Goal: Task Accomplishment & Management: Complete application form

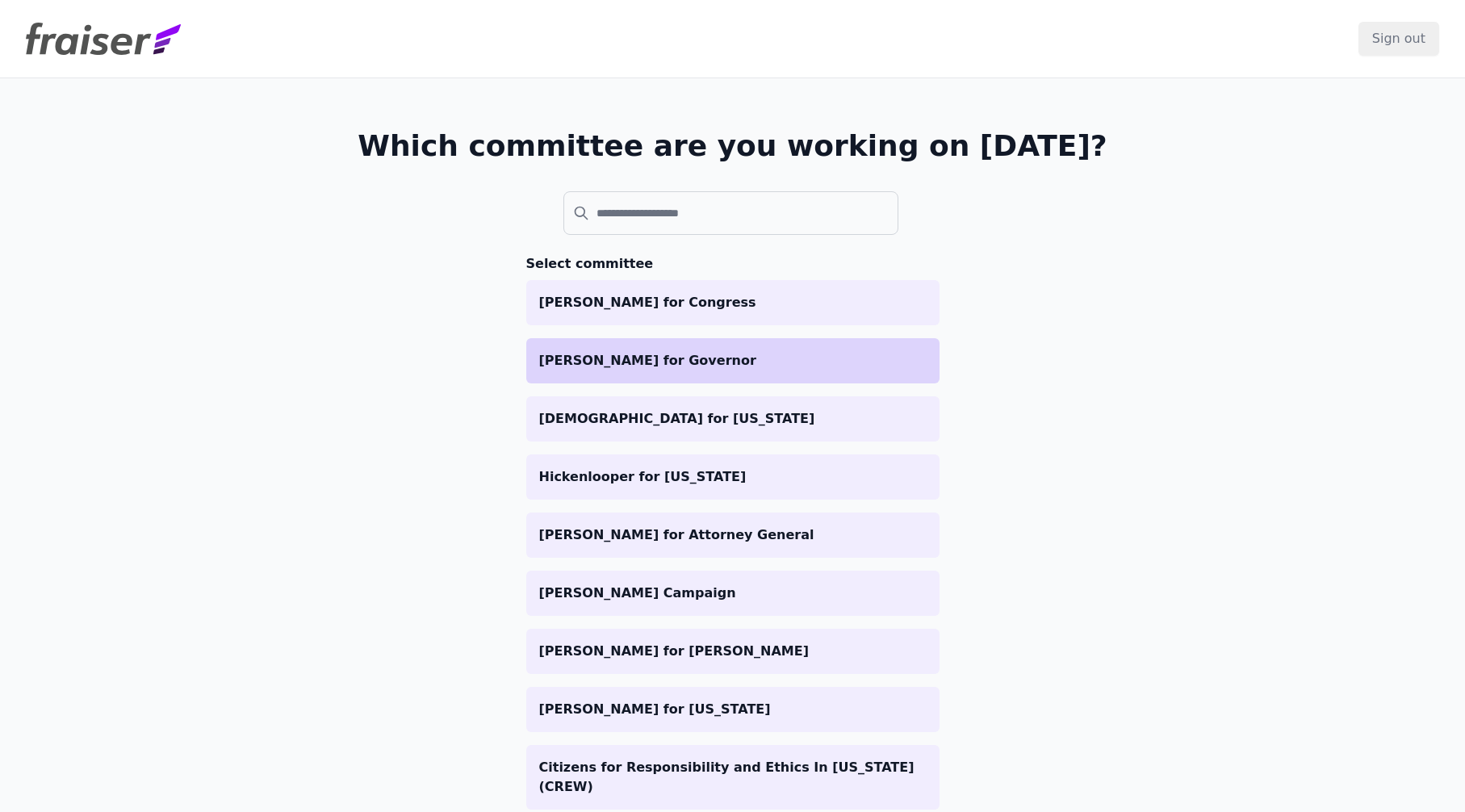
click at [687, 362] on p "[PERSON_NAME] for Governor" at bounding box center [732, 360] width 387 height 19
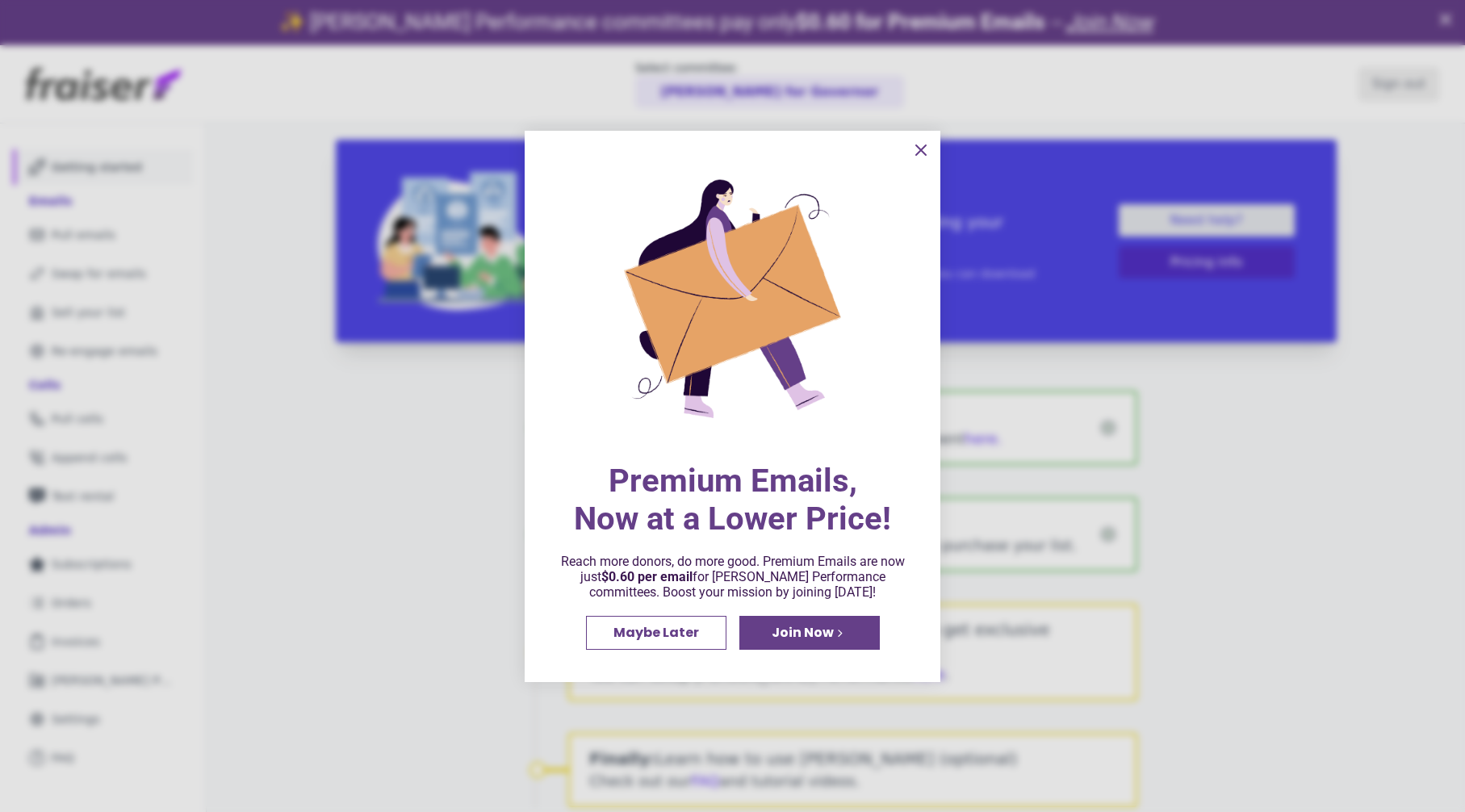
click at [383, 527] on div at bounding box center [732, 406] width 1465 height 812
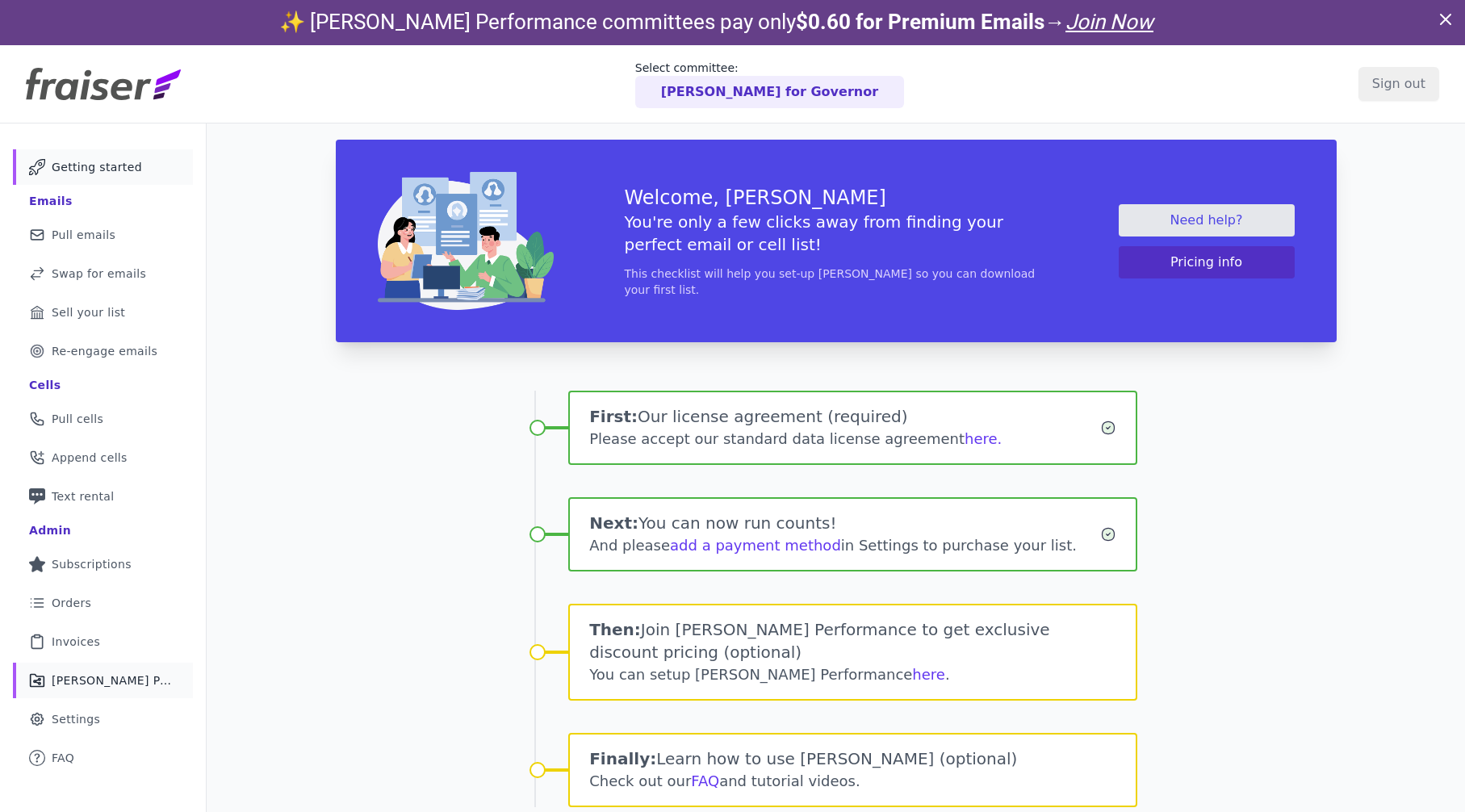
click at [125, 671] on link "Share Icon Outline of a share Fraiser Performance" at bounding box center [103, 680] width 180 height 36
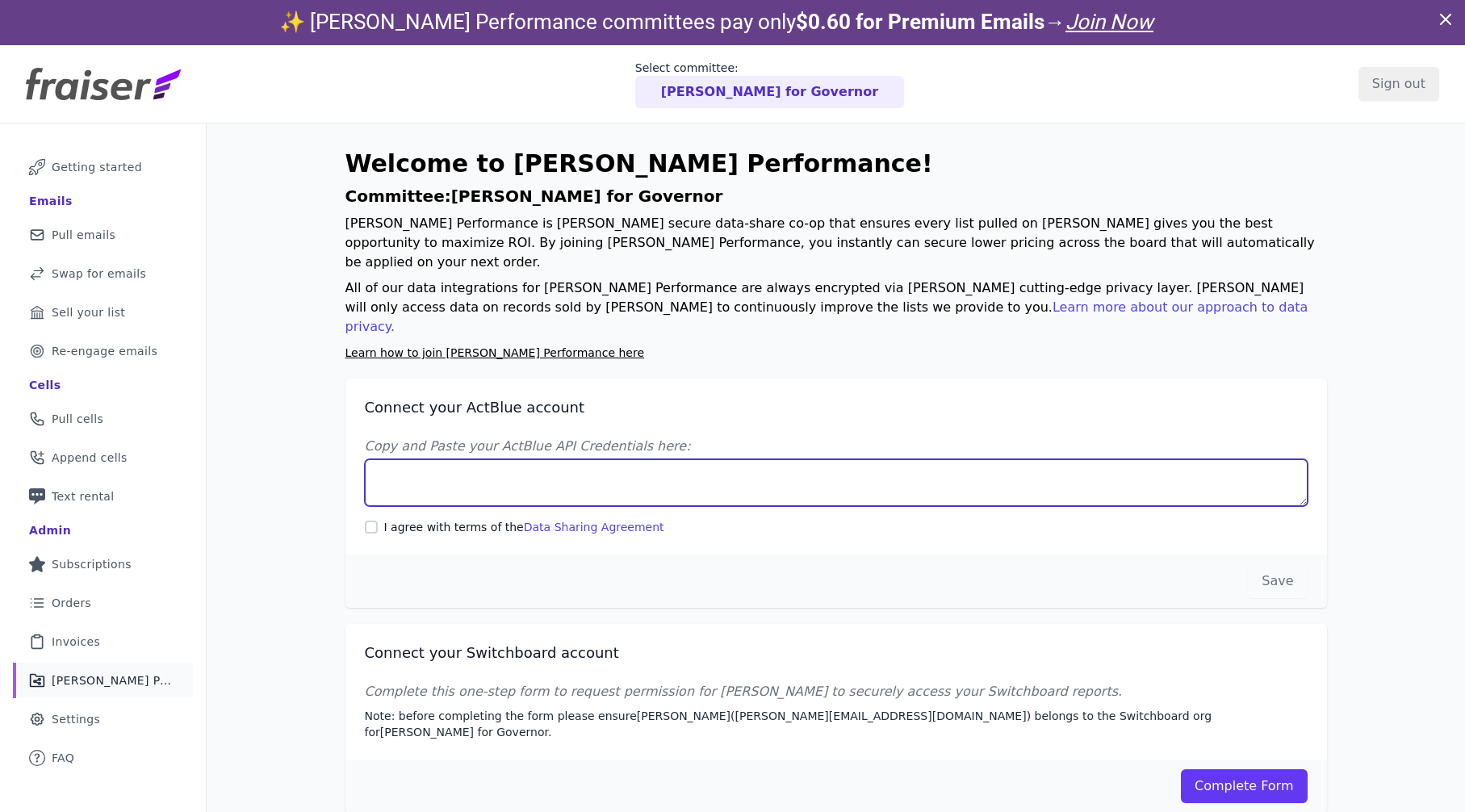
click at [545, 460] on textarea "Copy and Paste your ActBlue API Credentials here:" at bounding box center [836, 483] width 943 height 47
paste textarea "Client UUID: 5bd526af-05b7-4b67-9042-d4374c0e9e6d Client Secret: fCOU5PQ4wmDQvY…"
type textarea "Client UUID: 5bd526af-05b7-4b67-9042-d4374c0e9e6d Client Secret: fCOU5PQ4wmDQvY…"
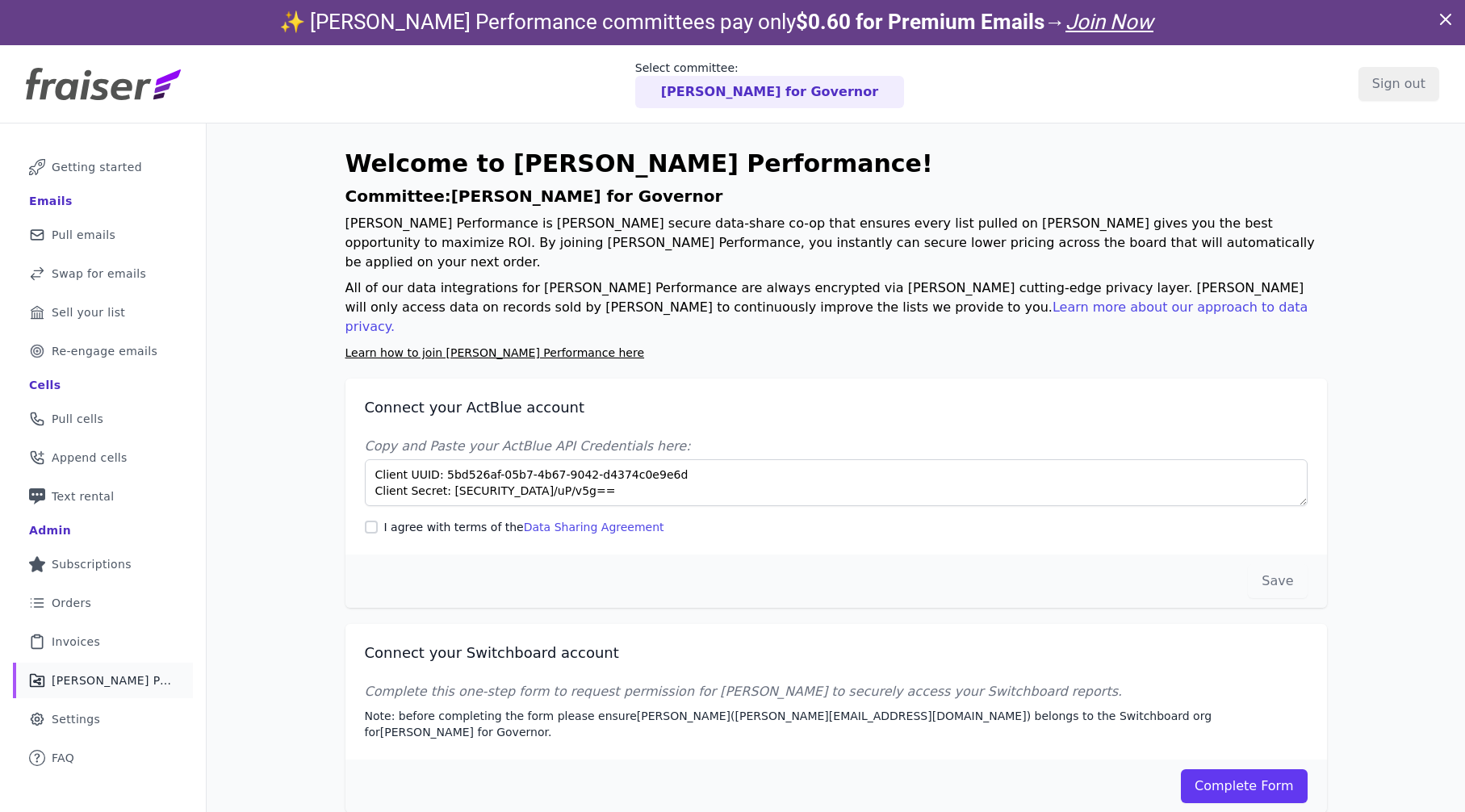
click at [428, 519] on label "I agree with terms of the Data Sharing Agreement" at bounding box center [524, 527] width 280 height 17
click at [378, 520] on input "I agree with terms of the Data Sharing Agreement" at bounding box center [371, 527] width 13 height 13
checkbox input "true"
click at [318, 499] on div "Welcome to Fraiser Performance! Committee: Swanson for Governor Fraiser Perform…" at bounding box center [836, 529] width 1259 height 812
click at [1275, 564] on button "Save" at bounding box center [1278, 580] width 59 height 34
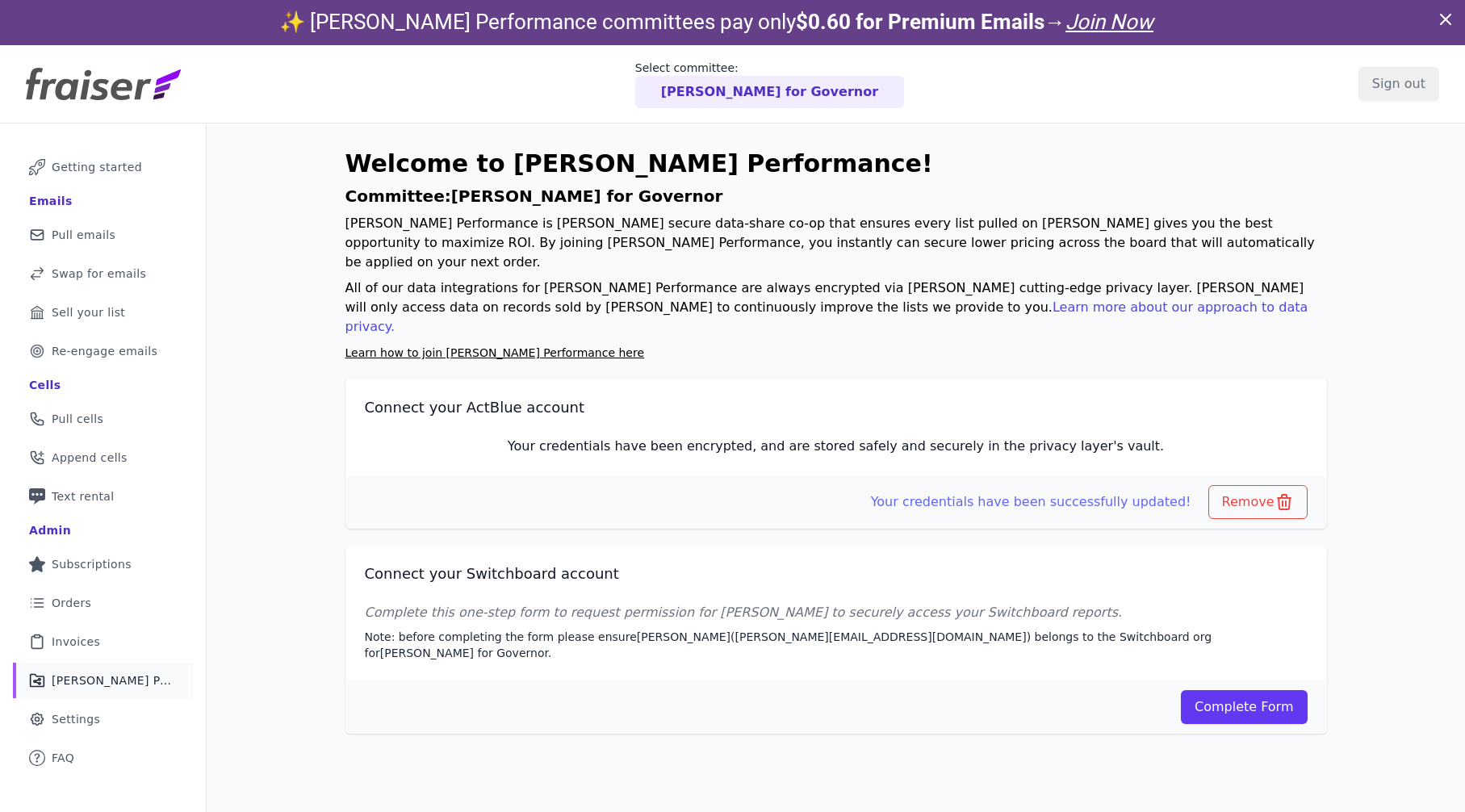
click at [1260, 681] on div "Complete Form" at bounding box center [837, 707] width 982 height 53
click at [1245, 690] on link "Complete Form" at bounding box center [1245, 707] width 127 height 34
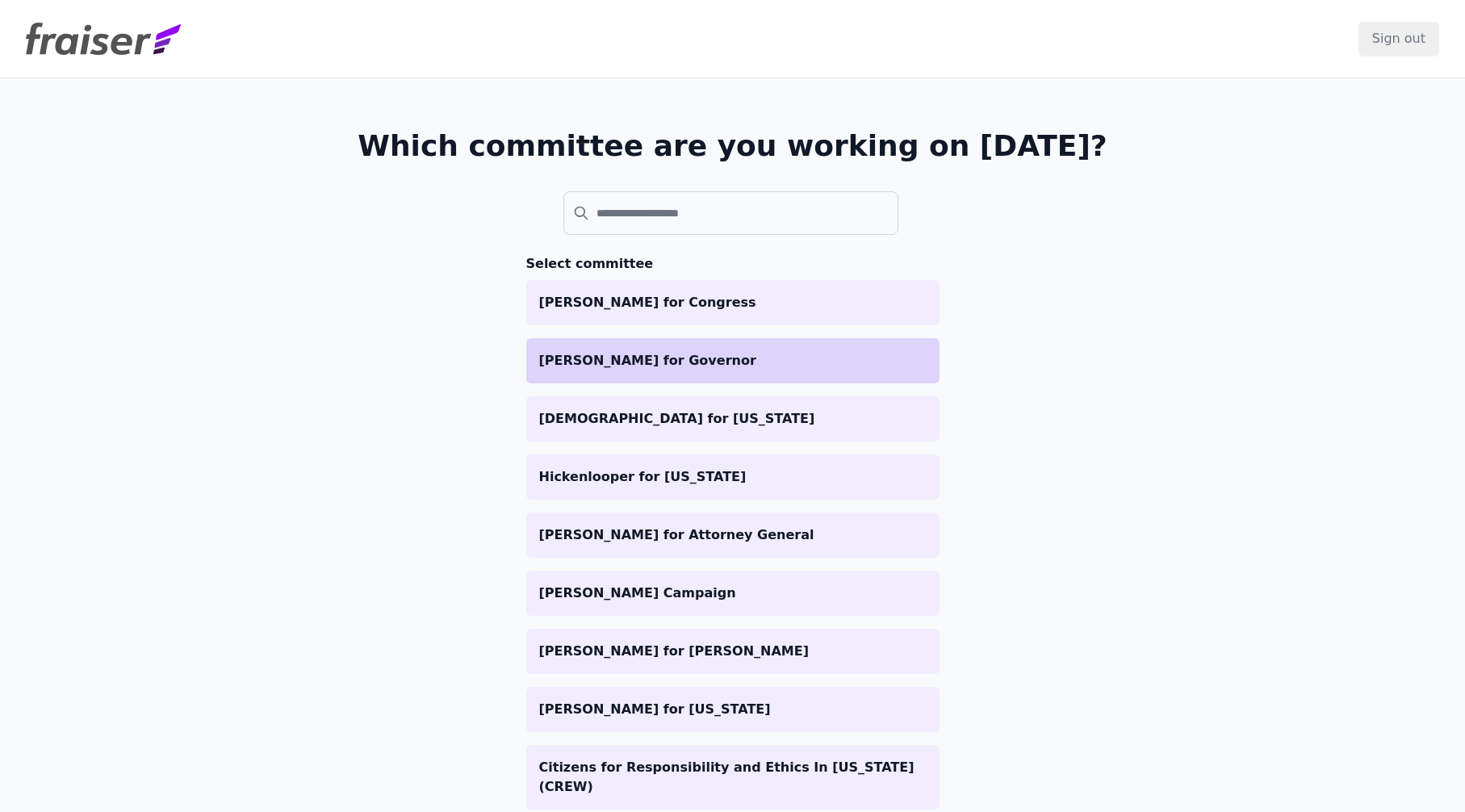
click at [612, 367] on p "[PERSON_NAME] for Governor" at bounding box center [732, 360] width 387 height 19
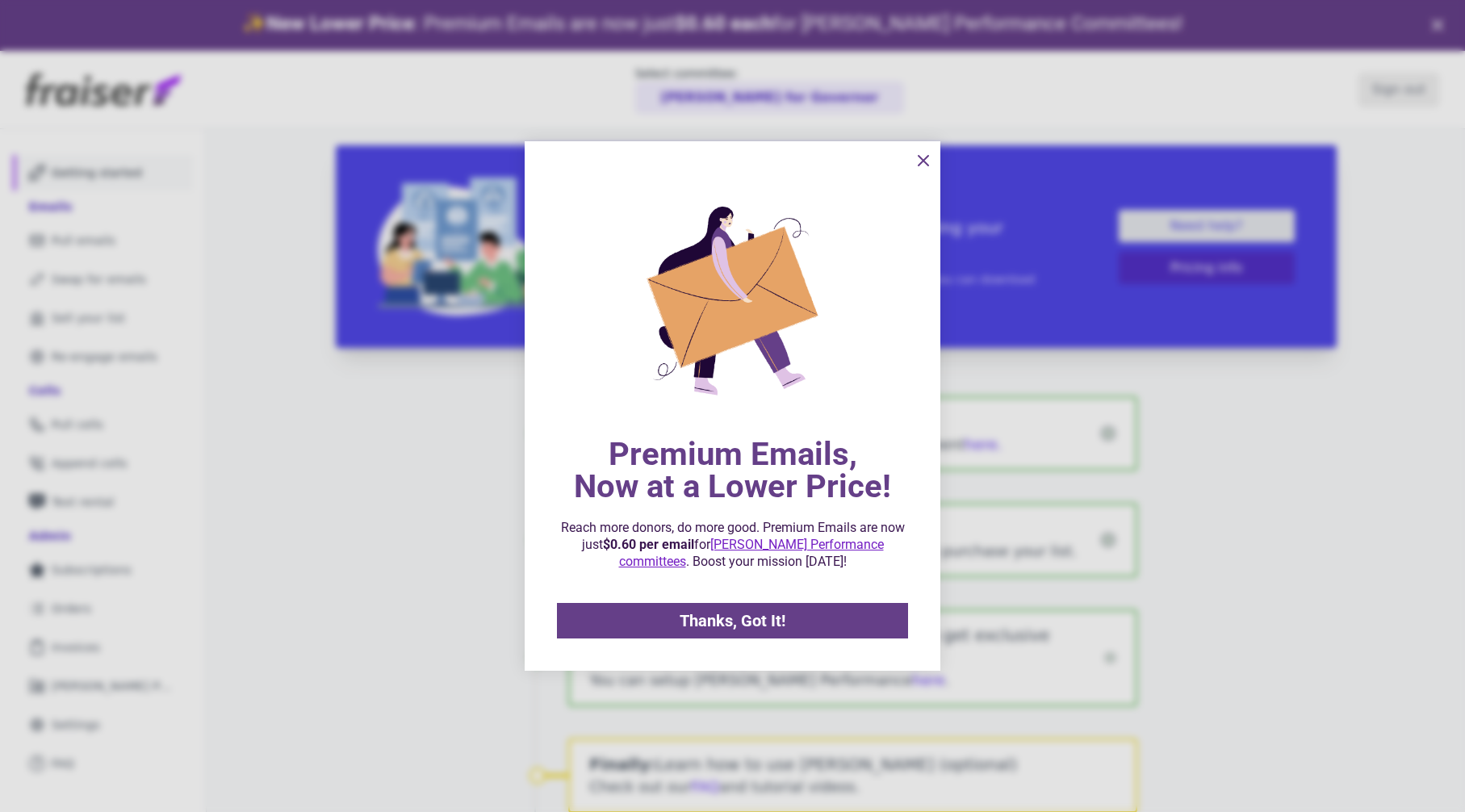
click at [721, 621] on span "Thanks, Got It!" at bounding box center [732, 621] width 105 height 17
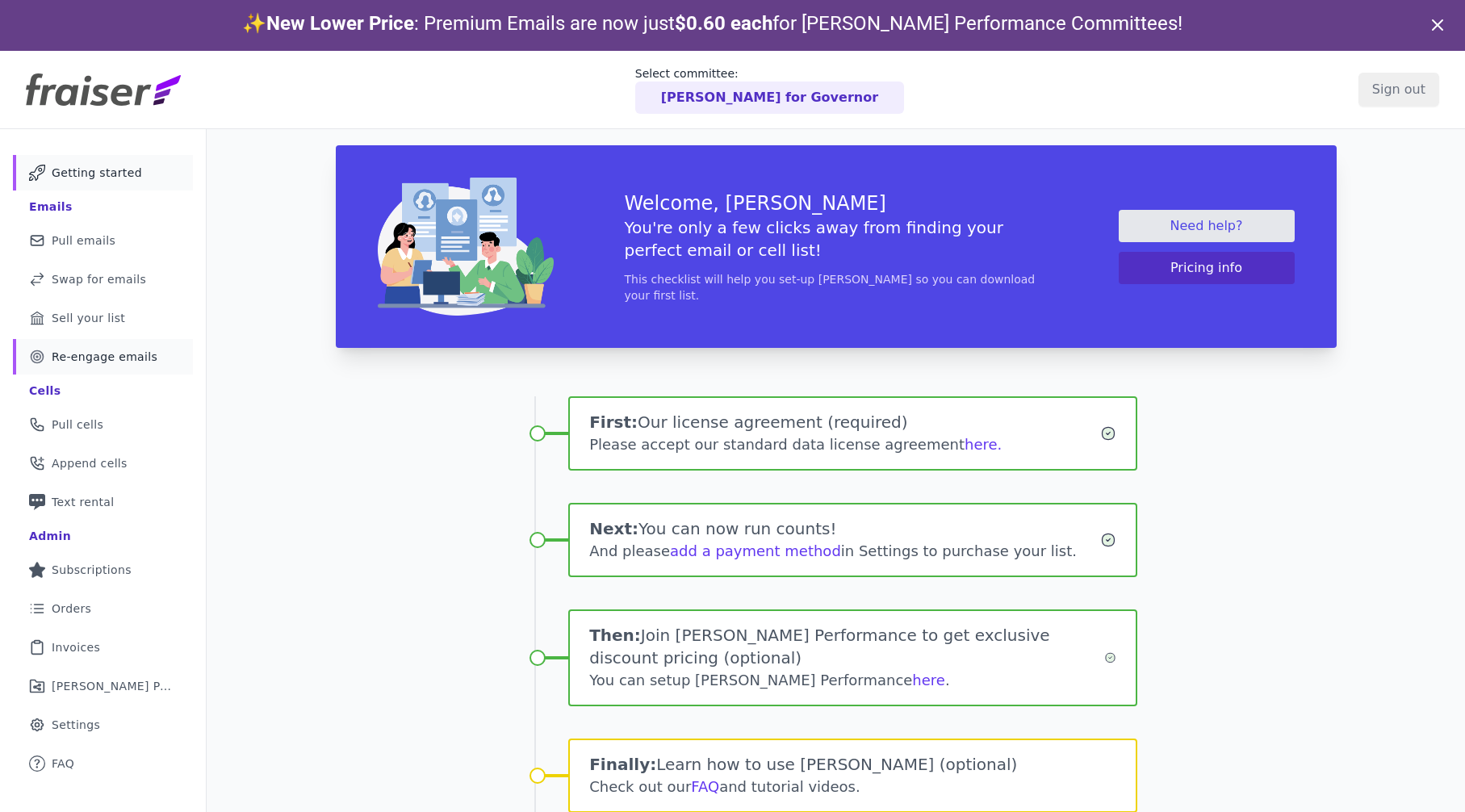
click at [151, 361] on link "Target Outline of a target Re-engage emails" at bounding box center [103, 356] width 180 height 36
